Goal: Navigation & Orientation: Find specific page/section

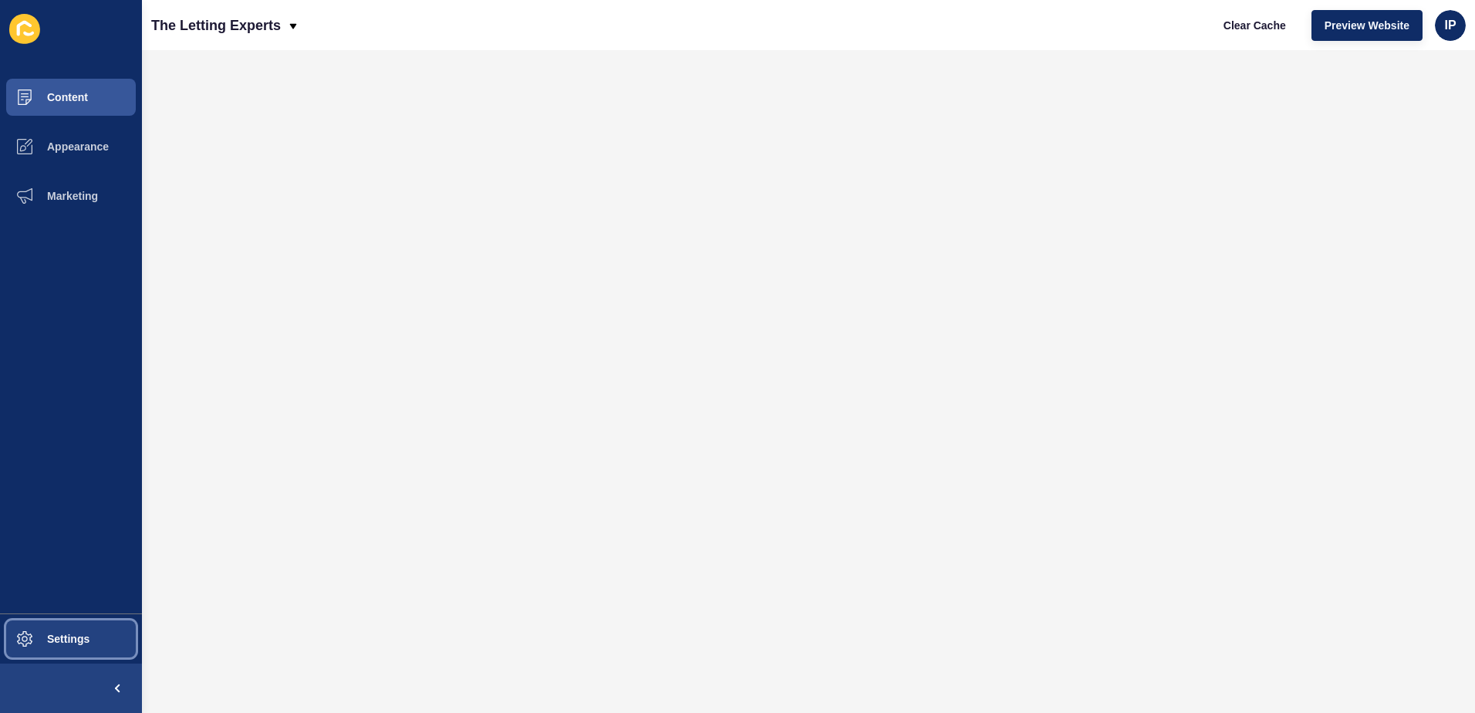
click at [66, 634] on span "Settings" at bounding box center [44, 639] width 92 height 12
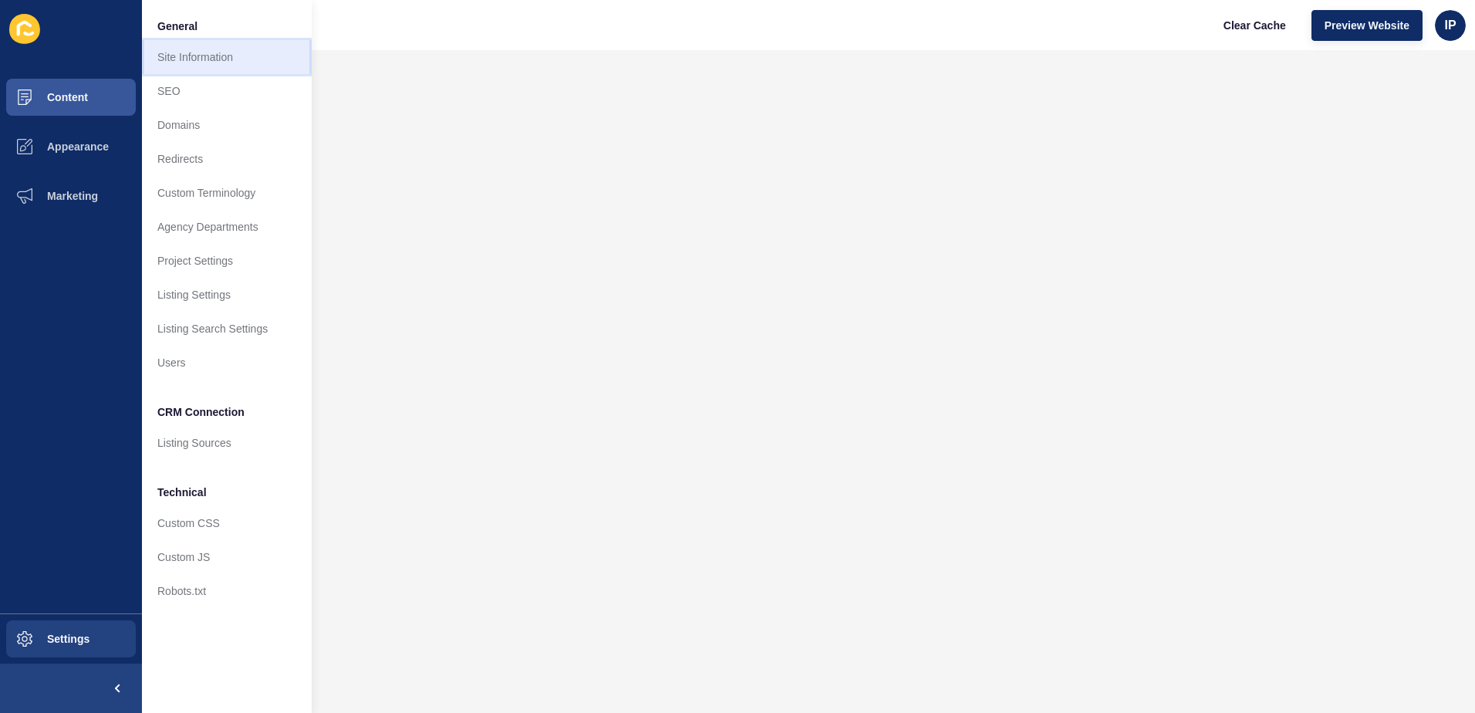
click at [211, 52] on link "Site Information" at bounding box center [227, 57] width 170 height 34
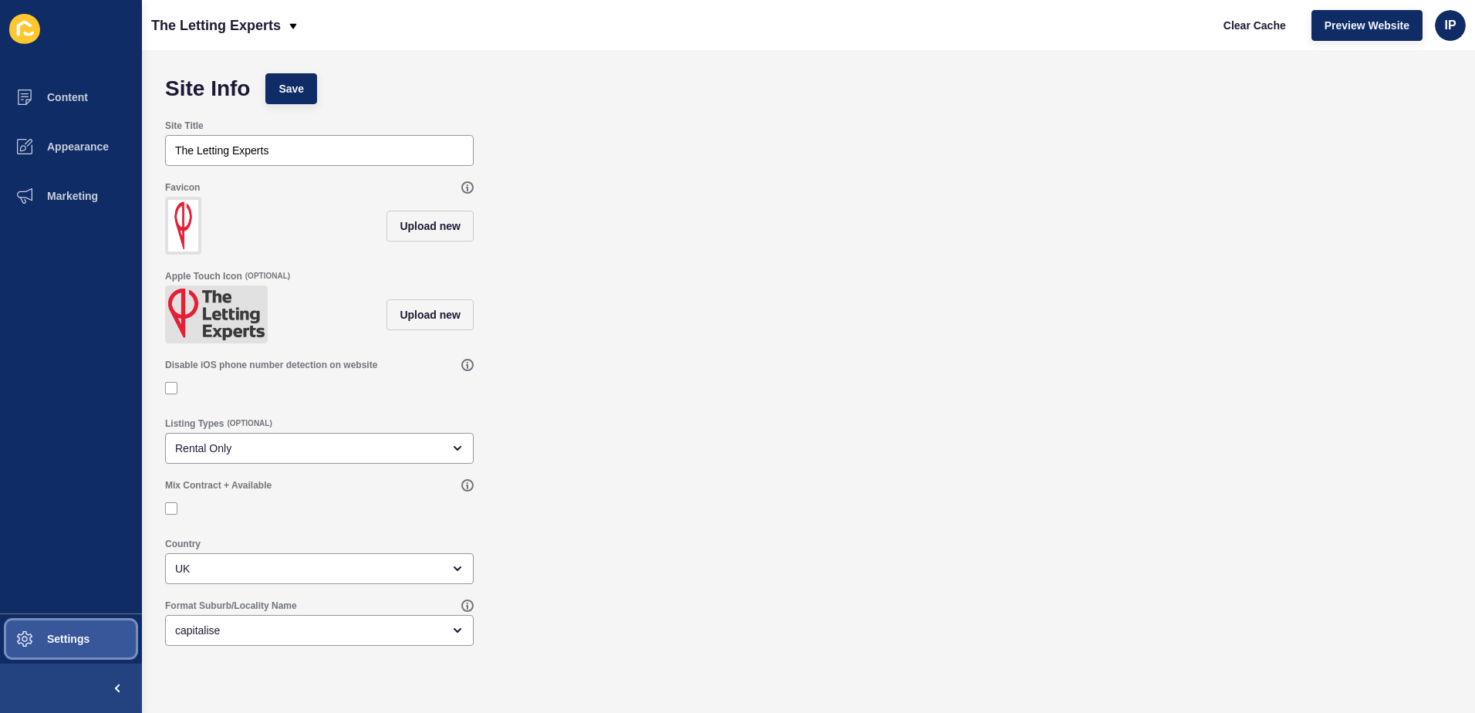
click at [60, 641] on span "Settings" at bounding box center [44, 639] width 92 height 12
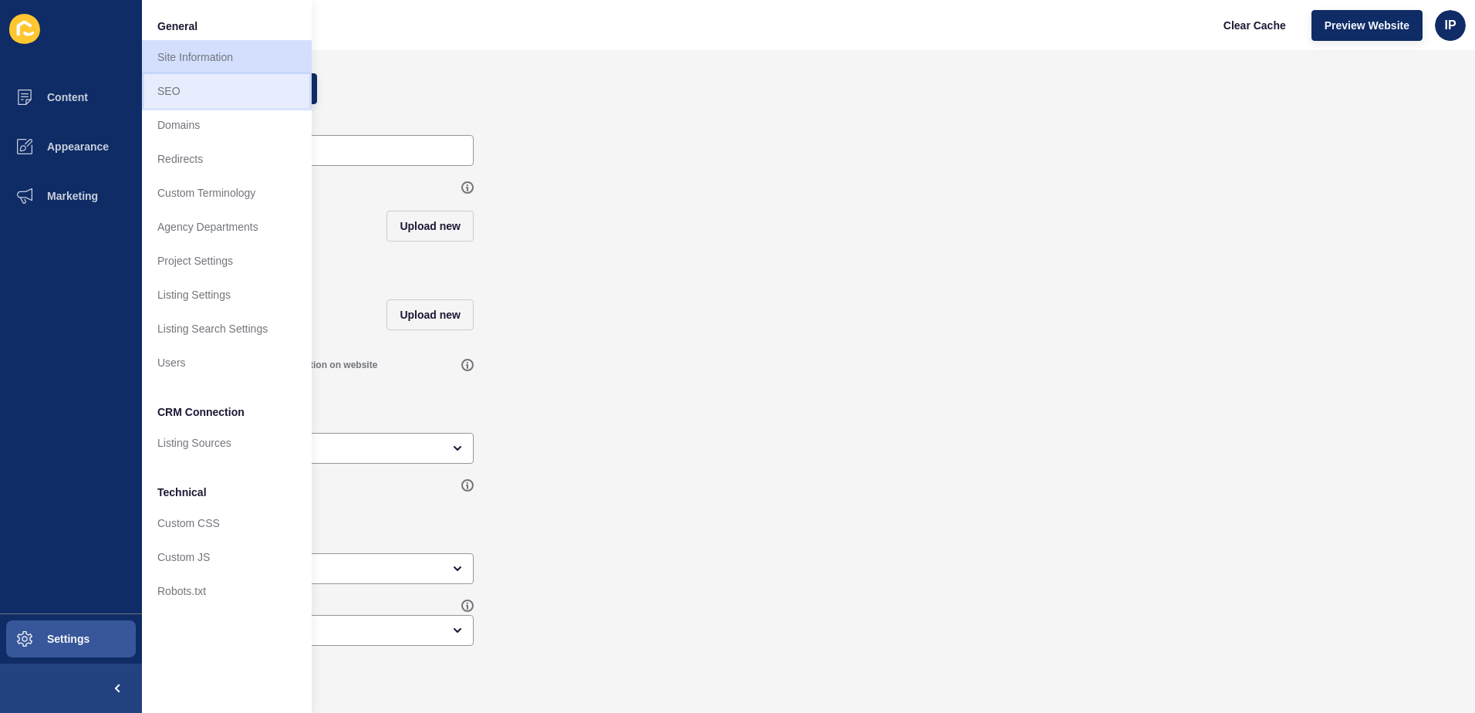
click at [211, 94] on link "SEO" at bounding box center [227, 91] width 170 height 34
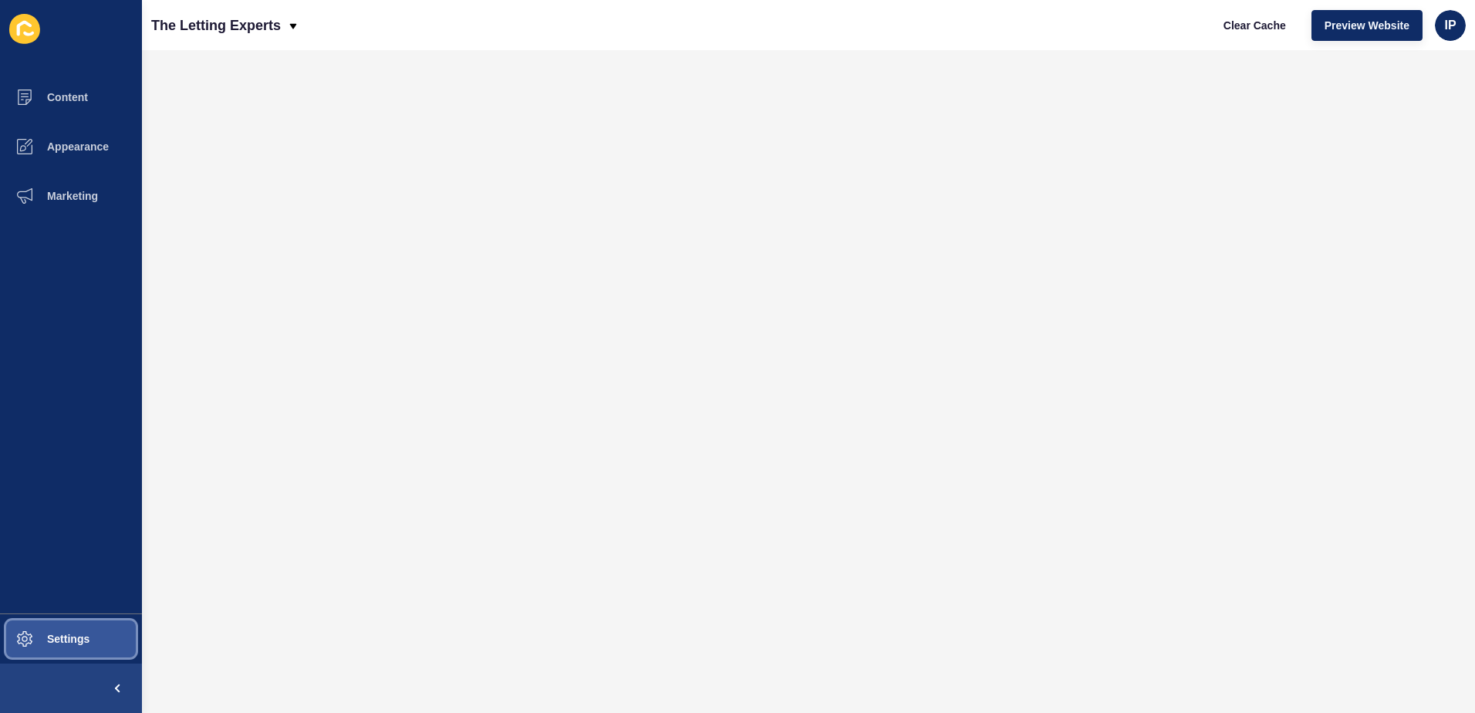
click at [81, 635] on span "Settings" at bounding box center [44, 639] width 92 height 12
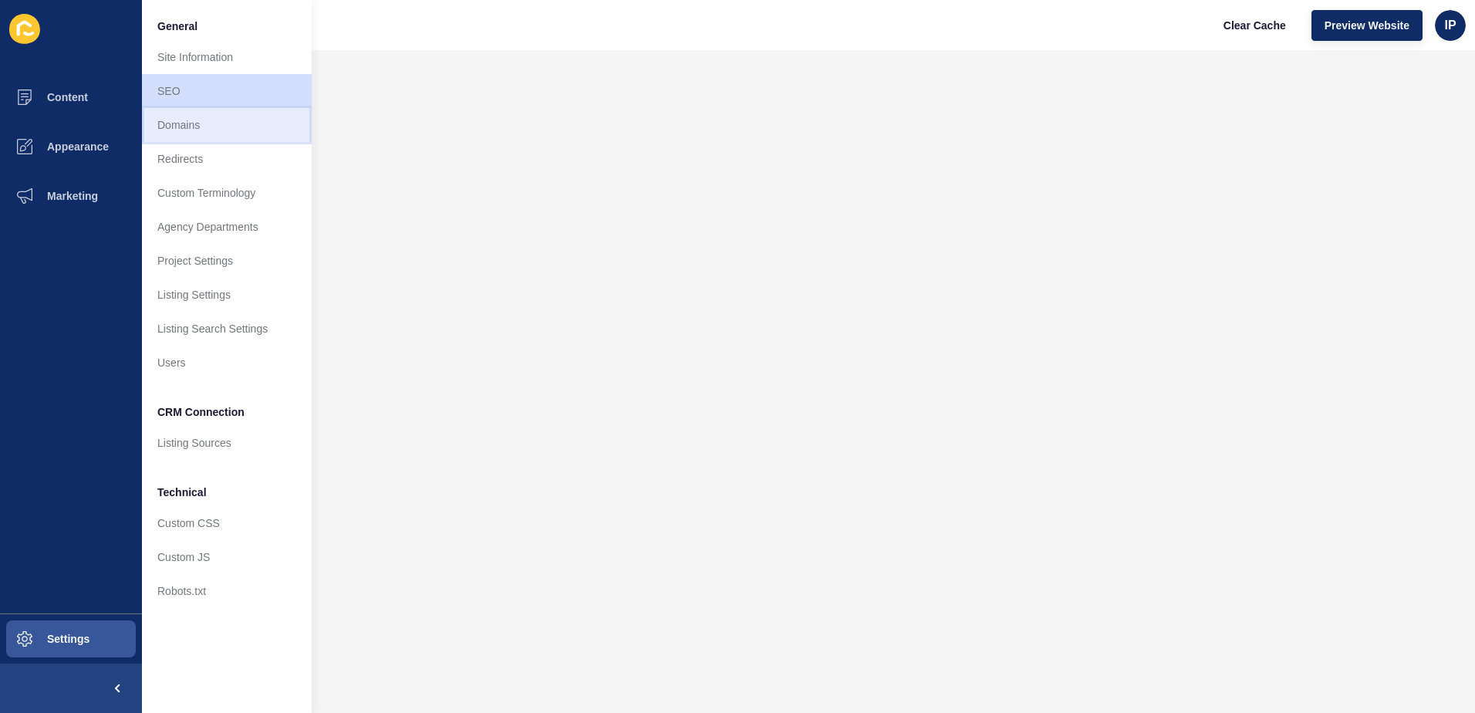
click at [222, 130] on link "Domains" at bounding box center [227, 125] width 170 height 34
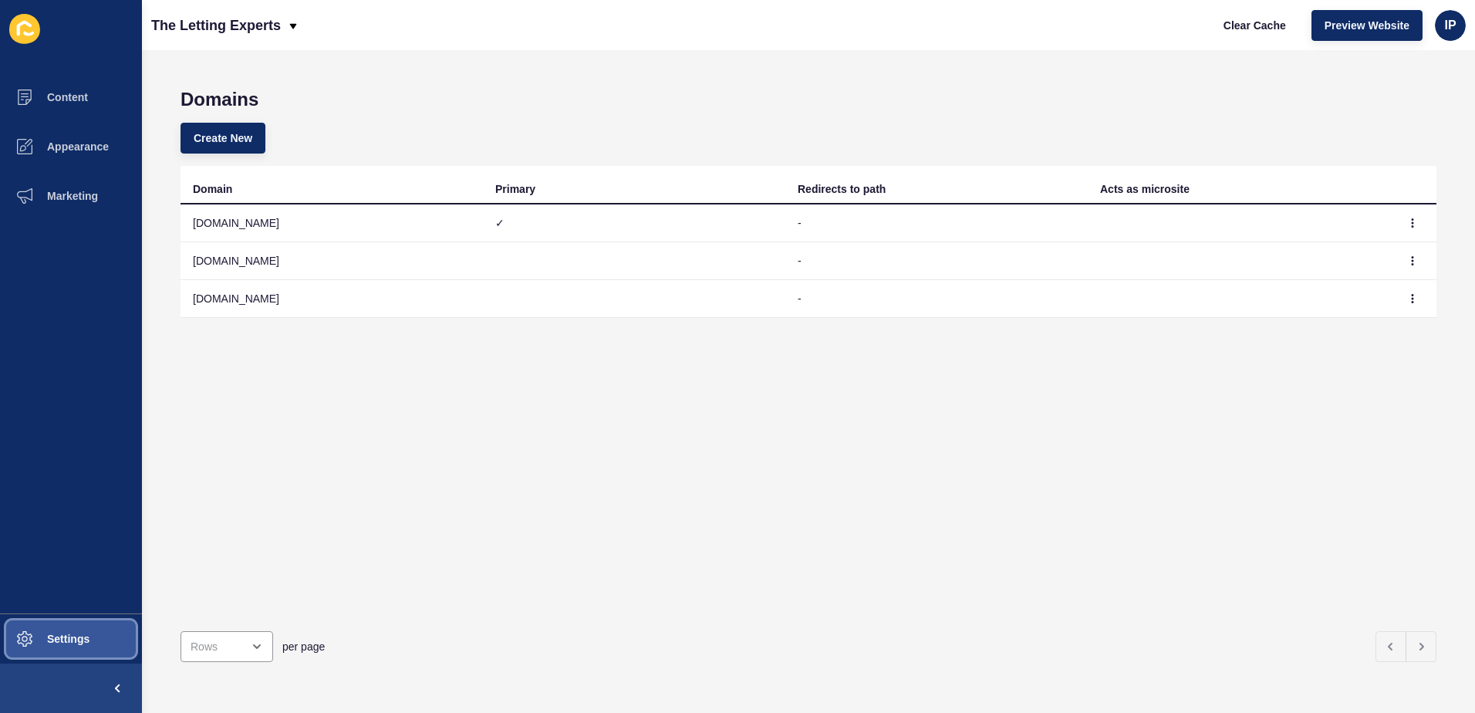
click at [69, 643] on span "Settings" at bounding box center [44, 639] width 92 height 12
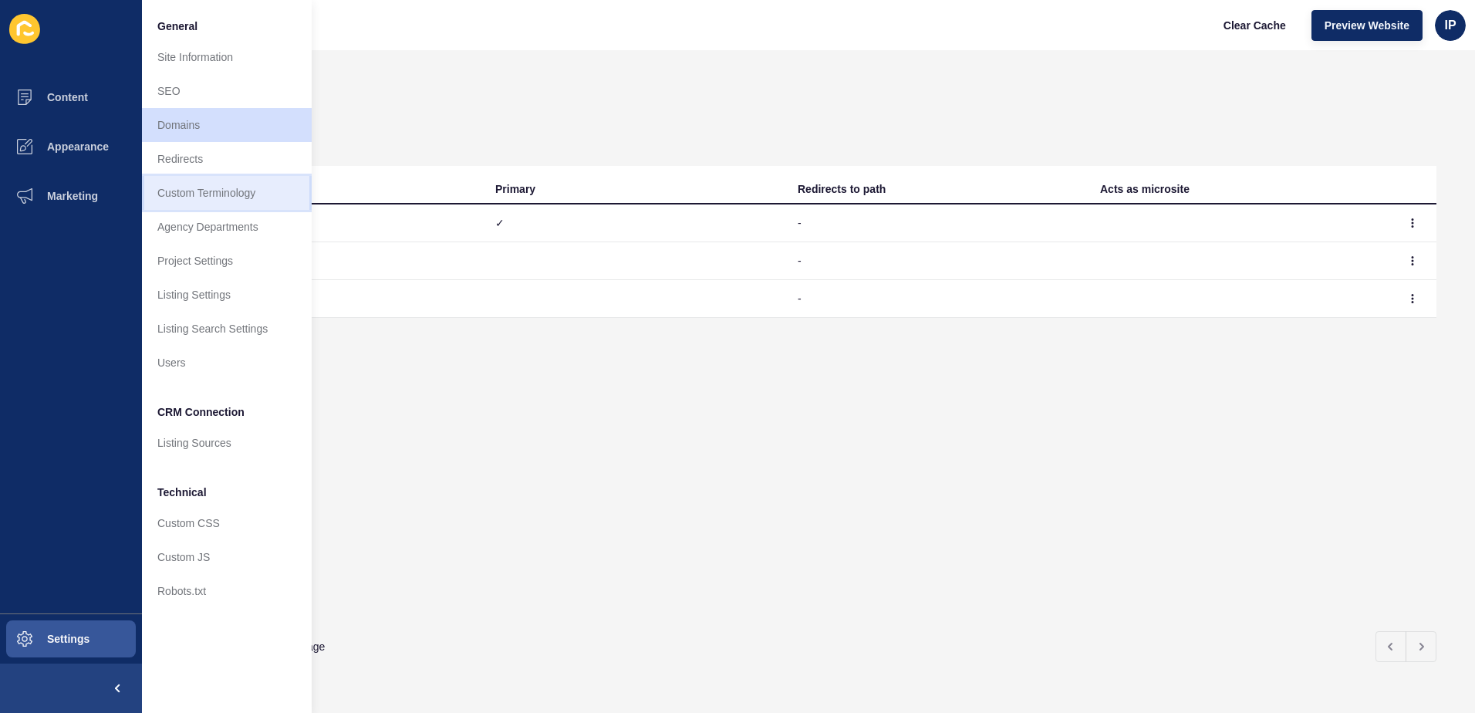
click at [262, 201] on link "Custom Terminology" at bounding box center [227, 193] width 170 height 34
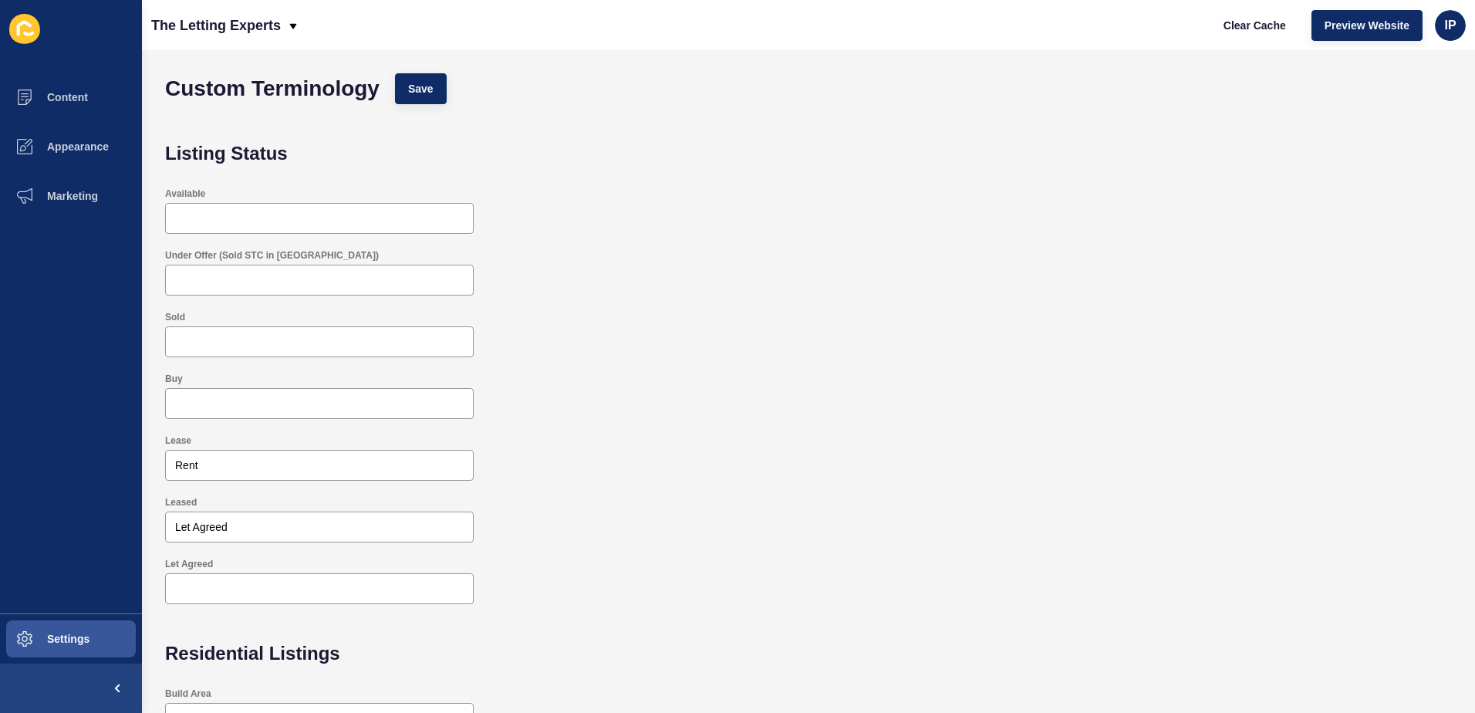
click at [885, 388] on div "Buy" at bounding box center [808, 396] width 1303 height 62
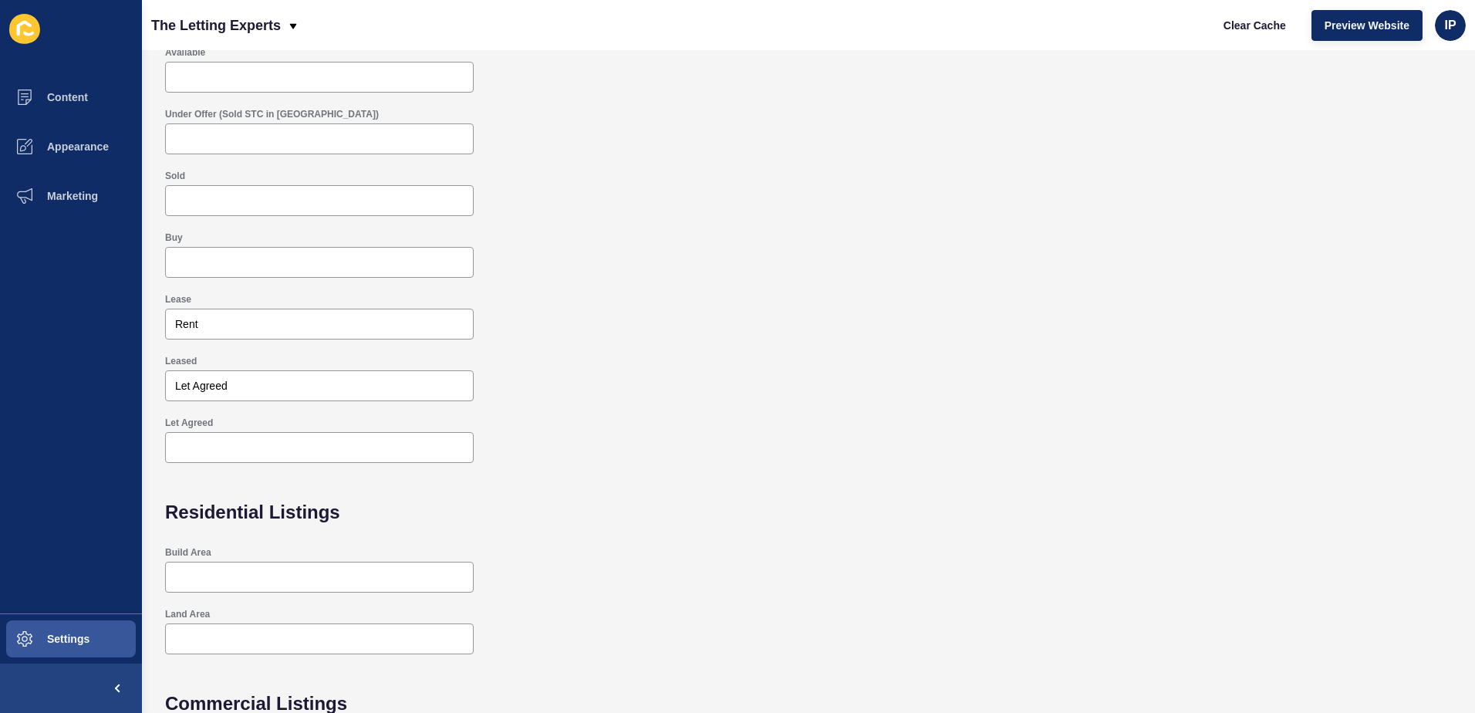
scroll to position [282, 0]
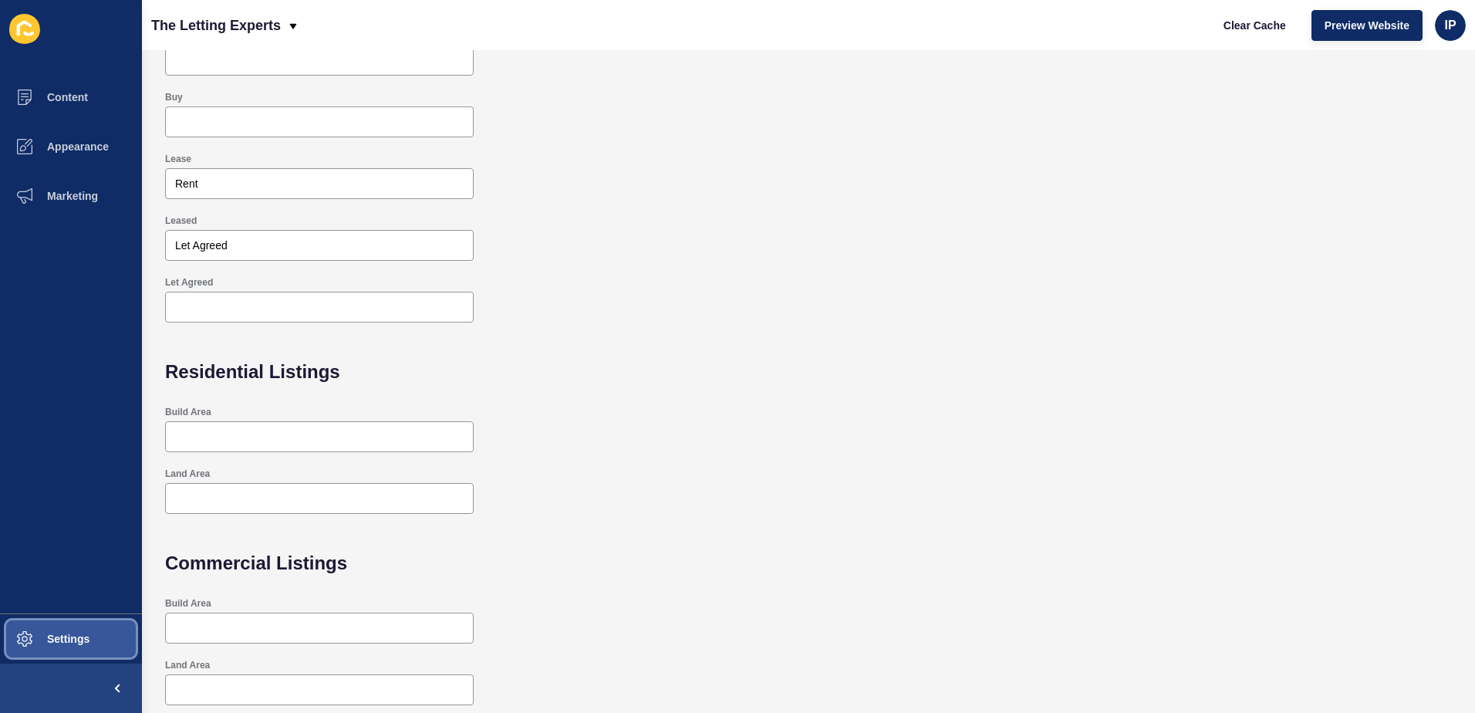
click at [114, 650] on button "Settings" at bounding box center [71, 638] width 142 height 49
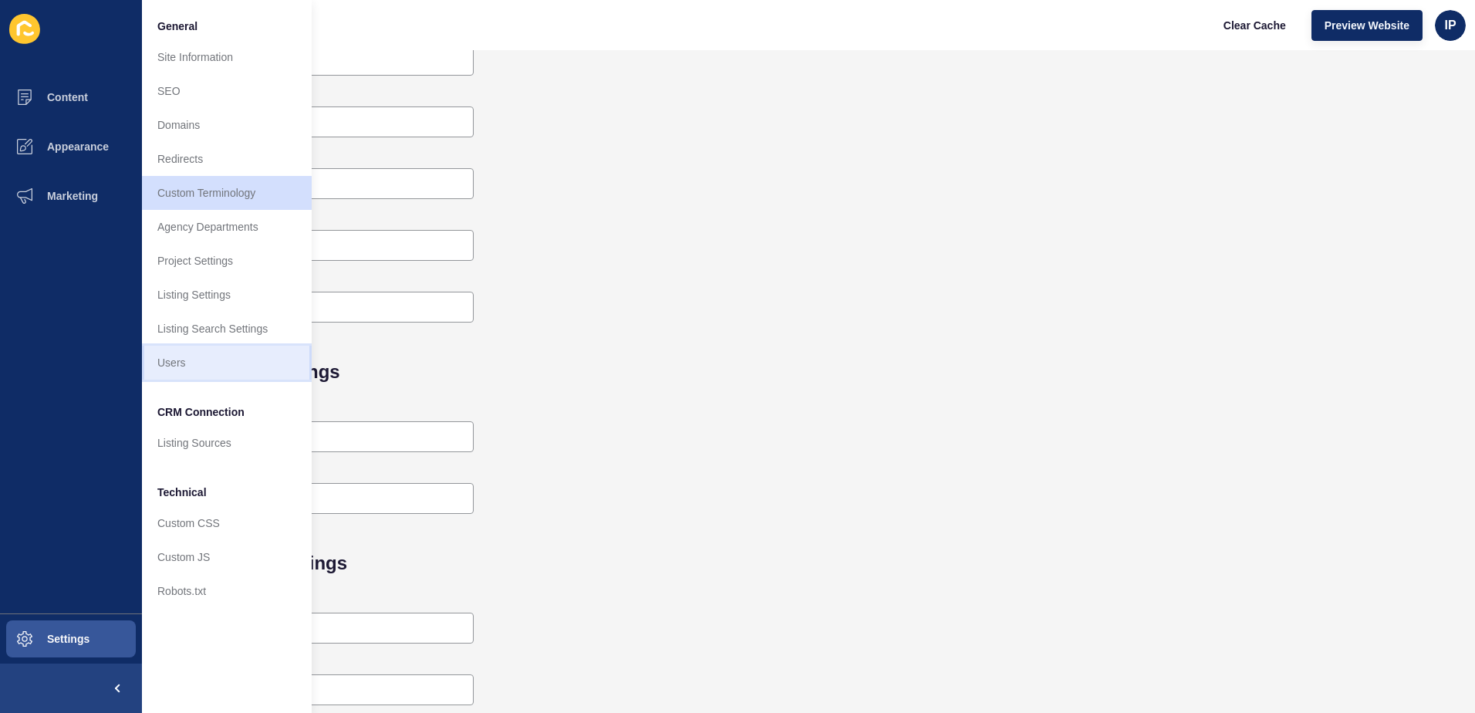
click at [211, 360] on link "Users" at bounding box center [227, 363] width 170 height 34
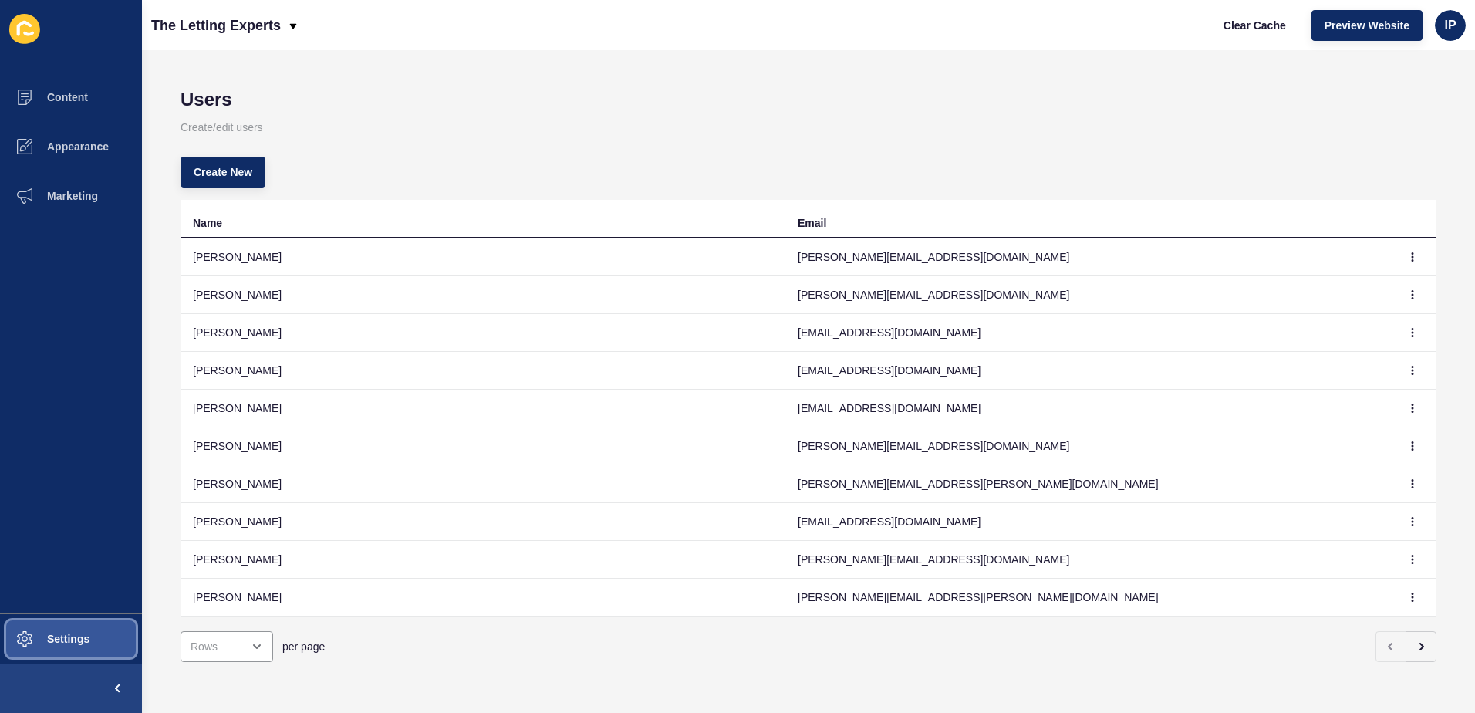
click at [95, 644] on button "Settings" at bounding box center [71, 638] width 142 height 49
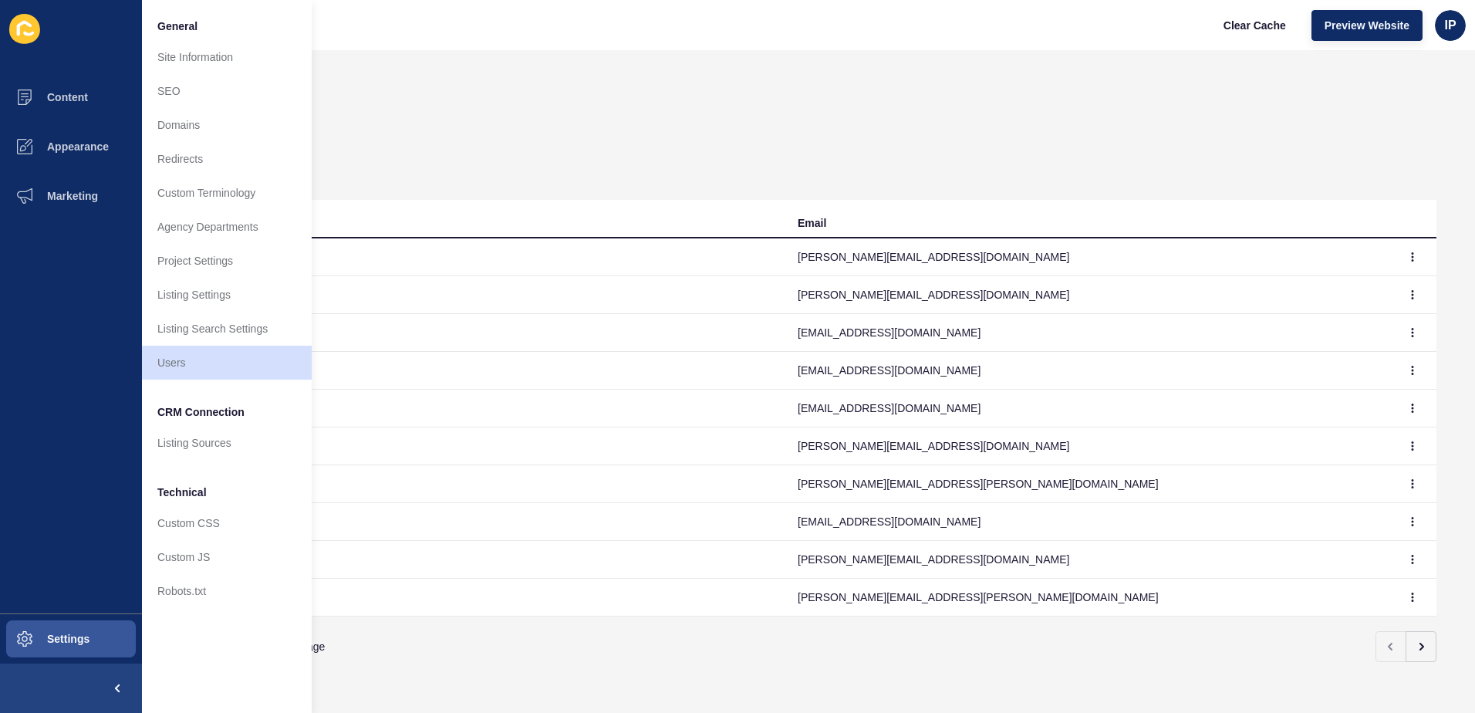
click at [401, 631] on div "per page" at bounding box center [778, 646] width 1205 height 31
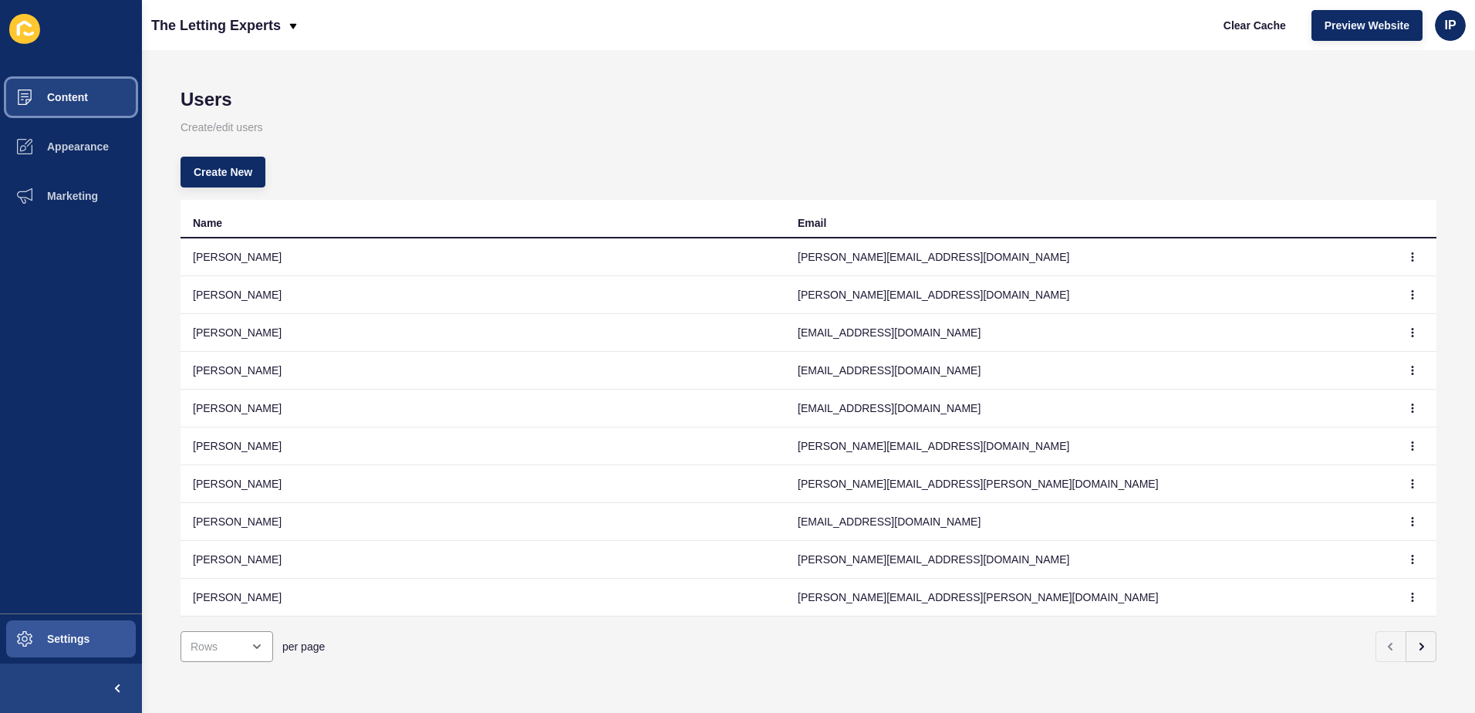
click at [79, 103] on button "Content" at bounding box center [71, 97] width 142 height 49
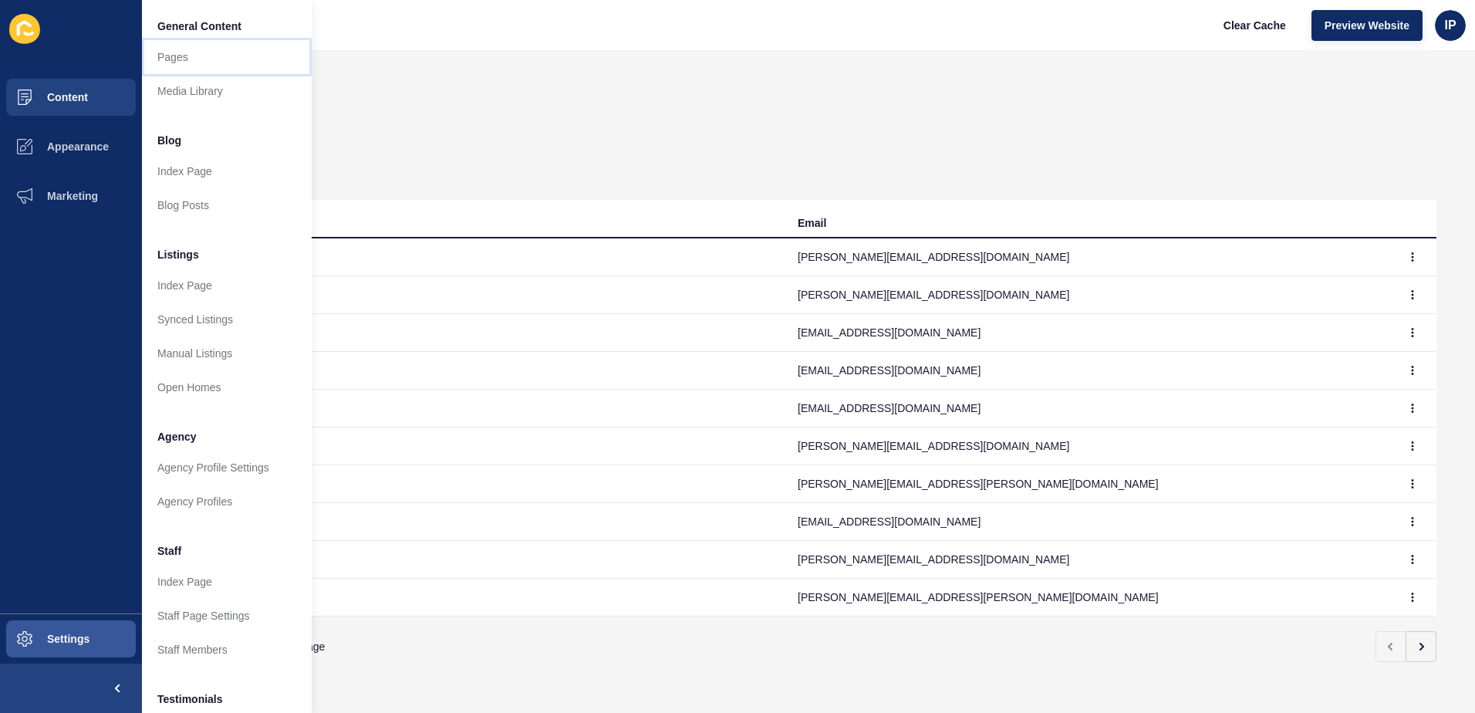
click at [165, 59] on link "Pages" at bounding box center [227, 57] width 170 height 34
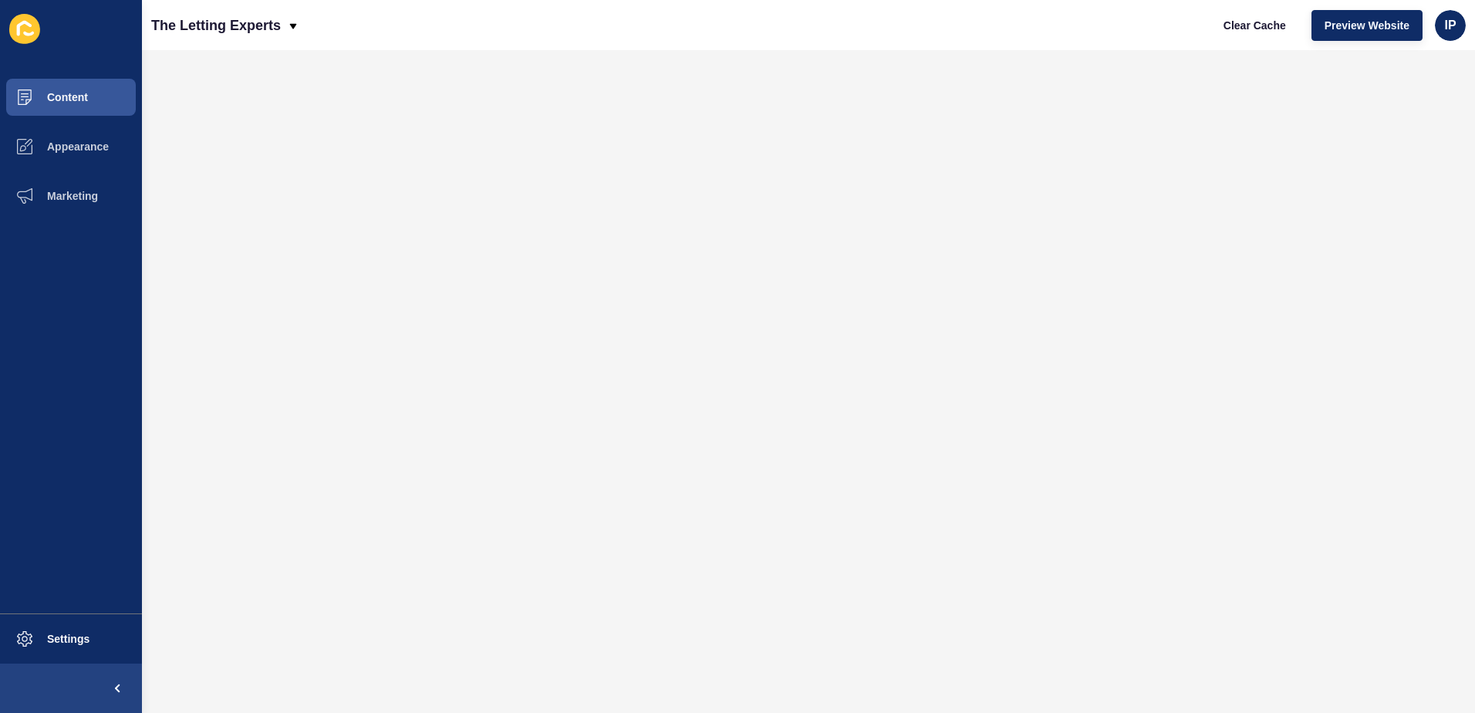
click at [25, 298] on ul "Content Appearance Marketing" at bounding box center [71, 343] width 142 height 541
